Goal: Task Accomplishment & Management: Complete application form

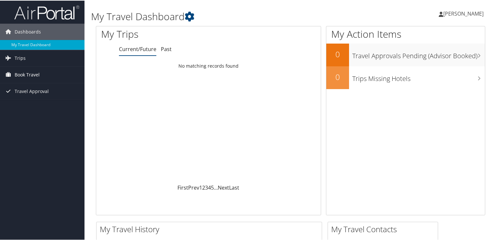
click at [27, 74] on span "Book Travel" at bounding box center [27, 74] width 25 height 16
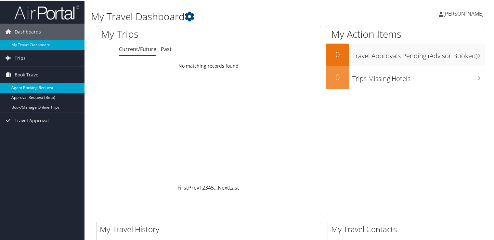
click at [30, 89] on link "Agent Booking Request" at bounding box center [42, 87] width 84 height 10
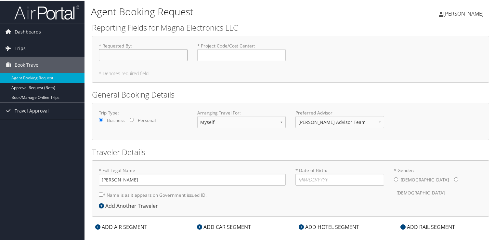
click at [133, 51] on input "* Requested By : Required" at bounding box center [143, 54] width 89 height 12
click at [144, 54] on input "* Requested By : Required" at bounding box center [143, 54] width 89 height 12
click at [223, 55] on input "* Project Code/Cost Center : Required" at bounding box center [241, 54] width 89 height 12
type input "TEI0670"
click at [152, 50] on input "* Requested By : Required" at bounding box center [143, 54] width 89 height 12
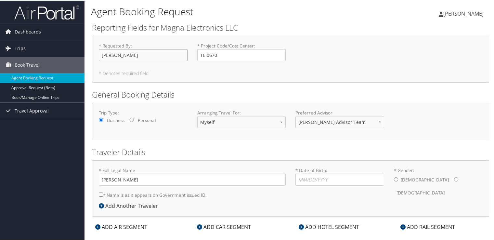
scroll to position [9, 0]
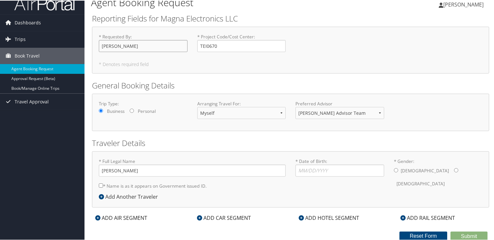
type input "Olivia Eddy"
click at [326, 172] on input "* Date of Birth: Invalid Date" at bounding box center [339, 170] width 89 height 12
type input "08/21/2003"
click at [396, 169] on div "Male Female" at bounding box center [438, 176] width 89 height 25
click at [394, 169] on input "* Gender: Male Female" at bounding box center [396, 169] width 4 height 4
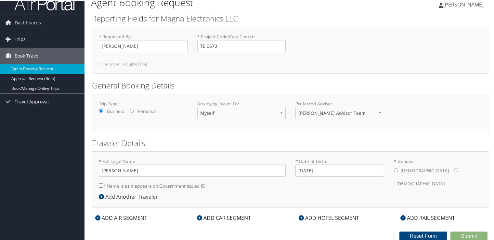
radio input "true"
click at [101, 183] on input "* Name is as it appears on Government issued ID." at bounding box center [101, 184] width 4 height 4
checkbox input "true"
click at [97, 215] on icon at bounding box center [97, 216] width 5 height 5
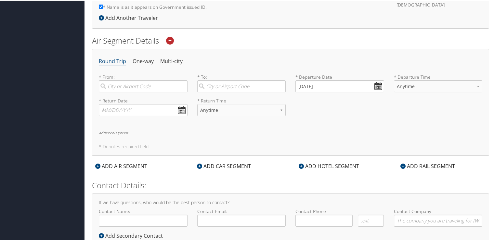
scroll to position [204, 0]
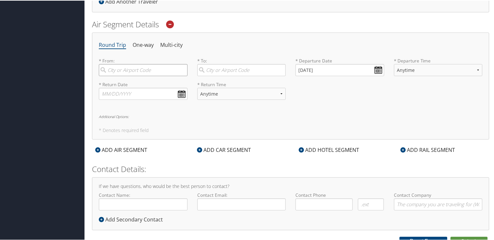
click at [132, 67] on input "search" at bounding box center [143, 69] width 89 height 12
click at [132, 88] on div "City" at bounding box center [144, 91] width 80 height 8
click at [132, 75] on input "DTW" at bounding box center [143, 69] width 89 height 12
type input "Detroit (DTW MI)"
click at [216, 67] on input "search" at bounding box center [241, 69] width 89 height 12
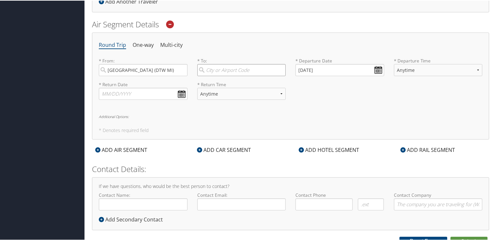
click at [230, 70] on input "search" at bounding box center [241, 69] width 89 height 12
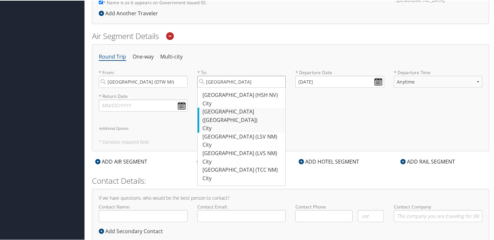
scroll to position [177, 0]
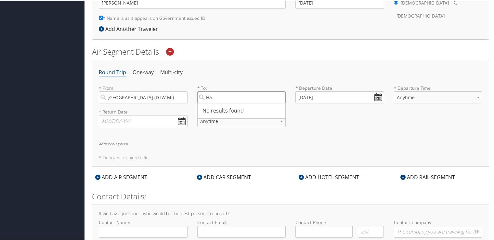
type input "H"
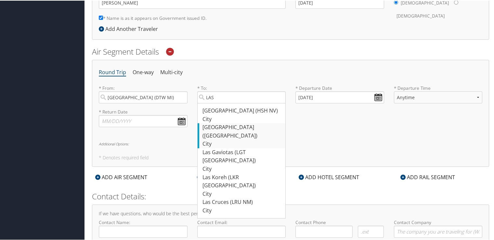
click at [217, 129] on div "Las Vegas (LAS NV)" at bounding box center [242, 130] width 80 height 17
click at [217, 103] on input "LAS" at bounding box center [241, 97] width 89 height 12
type input "Las Vegas (LAS NV)"
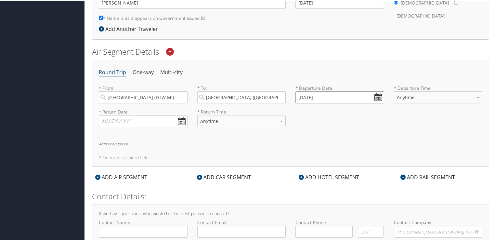
click at [374, 96] on input "10/14/2025" at bounding box center [339, 97] width 89 height 12
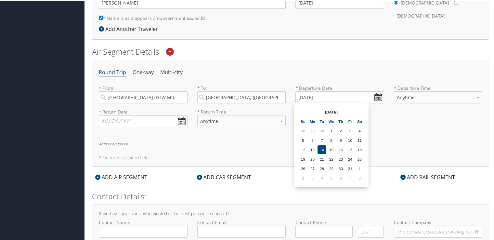
click at [334, 112] on th "Oct 2025" at bounding box center [331, 111] width 46 height 9
click at [377, 97] on input "10/14/2025" at bounding box center [339, 97] width 89 height 12
click at [333, 112] on th "Oct 2025" at bounding box center [331, 111] width 46 height 9
click at [358, 109] on th at bounding box center [359, 111] width 9 height 9
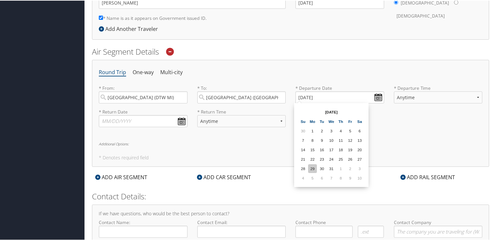
click at [313, 168] on td "29" at bounding box center [312, 167] width 9 height 9
type input "12/29/2025"
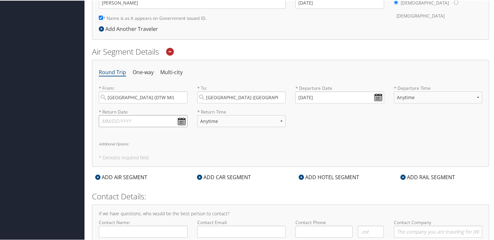
click at [182, 119] on input "text" at bounding box center [143, 120] width 89 height 12
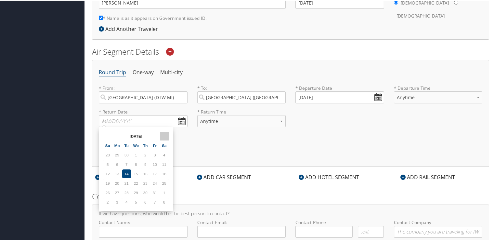
click at [165, 134] on th at bounding box center [164, 135] width 9 height 9
click at [162, 160] on td "10" at bounding box center [164, 163] width 9 height 9
type input "01/10/2026"
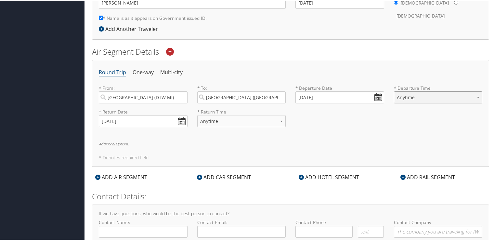
click at [441, 92] on select "Anytime Early Morning (5AM-7AM) Morning (7AM-12PM) Afternoon (12PM-5PM) Evening…" at bounding box center [438, 97] width 89 height 12
click at [394, 91] on select "Anytime Early Morning (5AM-7AM) Morning (7AM-12PM) Afternoon (12PM-5PM) Evening…" at bounding box center [438, 97] width 89 height 12
click at [253, 119] on select "Anytime Early Morning (5AM-7AM) Morning (7AM-12PM) Afternoon (12PM-5PM) Evening…" at bounding box center [241, 120] width 89 height 12
click at [446, 95] on select "Anytime Early Morning (5AM-7AM) Morning (7AM-12PM) Afternoon (12PM-5PM) Evening…" at bounding box center [438, 97] width 89 height 12
select select "9:00 AM"
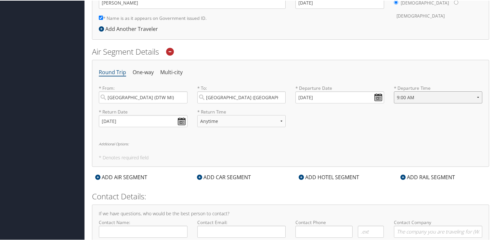
click at [394, 91] on select "Anytime Early Morning (5AM-7AM) Morning (7AM-12PM) Afternoon (12PM-5PM) Evening…" at bounding box center [438, 97] width 89 height 12
click at [229, 121] on select "Anytime Early Morning (5AM-7AM) Morning (7AM-12PM) Afternoon (12PM-5PM) Evening…" at bounding box center [241, 120] width 89 height 12
click at [229, 119] on select "Anytime Early Morning (5AM-7AM) Morning (7AM-12PM) Afternoon (12PM-5PM) Evening…" at bounding box center [241, 120] width 89 height 12
select select "9:00 AM"
click at [197, 114] on select "Anytime Early Morning (5AM-7AM) Morning (7AM-12PM) Afternoon (12PM-5PM) Evening…" at bounding box center [241, 120] width 89 height 12
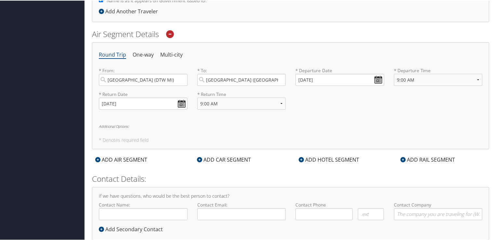
scroll to position [209, 0]
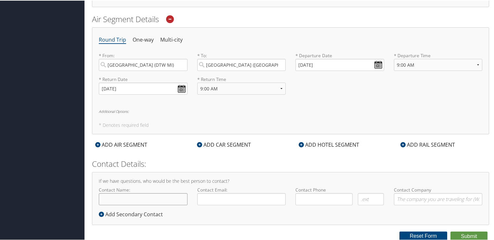
click at [163, 195] on input "Contact Name:" at bounding box center [143, 198] width 89 height 12
type input "[PERSON_NAME]"
type input "avery.holyfield@magna.com"
type input "( ) -"
type input "Magna Electronics, LLC"
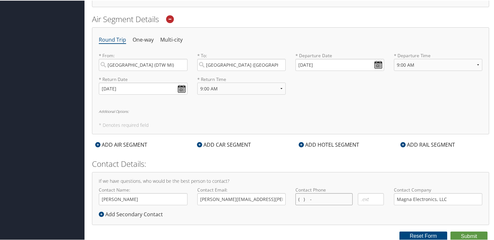
click at [330, 196] on input "( ) -" at bounding box center [323, 198] width 57 height 12
type input "(313) 500-7359"
click at [369, 219] on div "If we have questions, who would be the best person to contact? Contact Name: Av…" at bounding box center [290, 197] width 397 height 53
click at [470, 235] on button "Submit" at bounding box center [468, 236] width 37 height 10
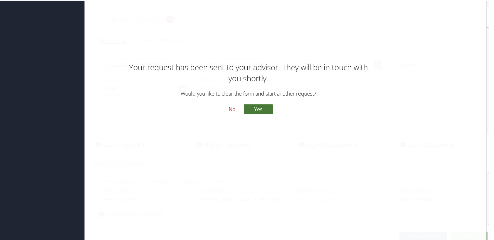
click at [253, 108] on button "Yes" at bounding box center [258, 108] width 29 height 10
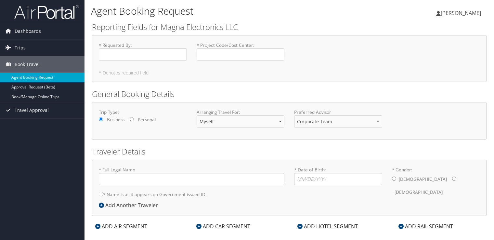
scroll to position [9, 0]
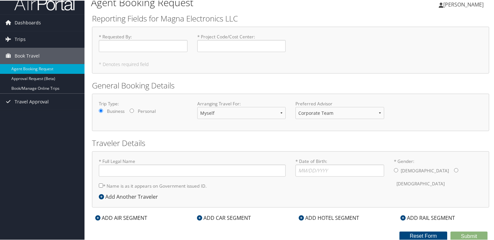
type input "[PERSON_NAME]"
click at [21, 22] on span "Dashboards" at bounding box center [28, 22] width 26 height 16
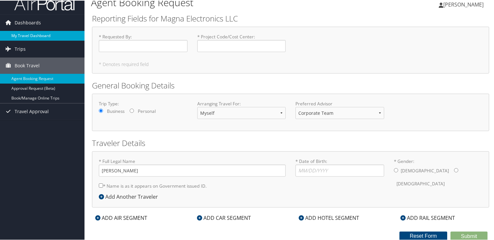
click at [25, 32] on link "My Travel Dashboard" at bounding box center [42, 35] width 84 height 10
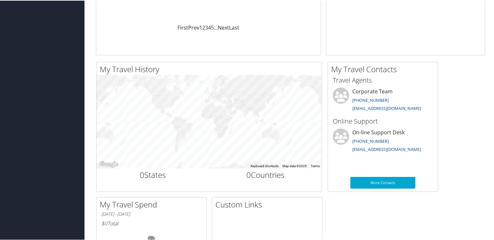
scroll to position [30, 0]
